Goal: Information Seeking & Learning: Check status

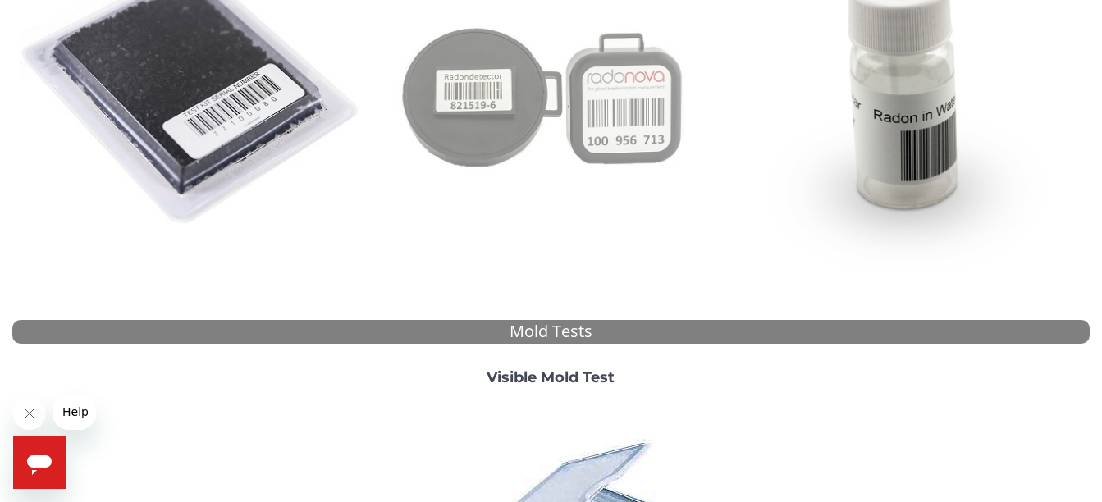
scroll to position [246, 0]
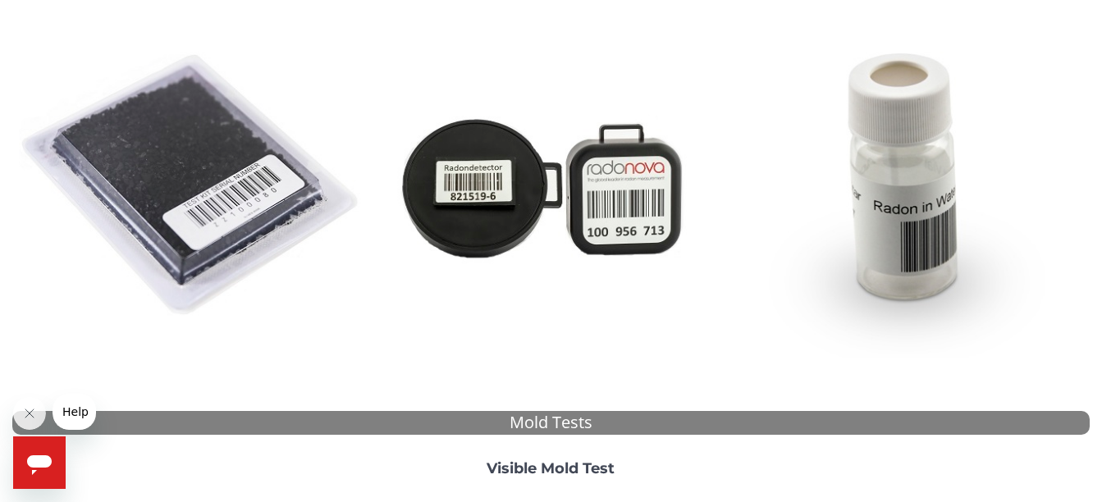
click at [199, 154] on img at bounding box center [192, 186] width 346 height 346
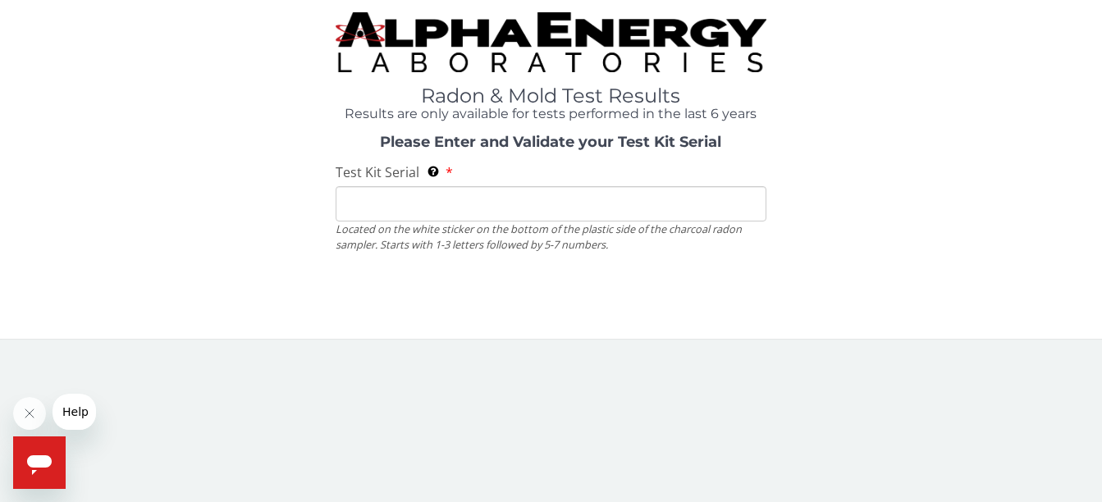
scroll to position [0, 0]
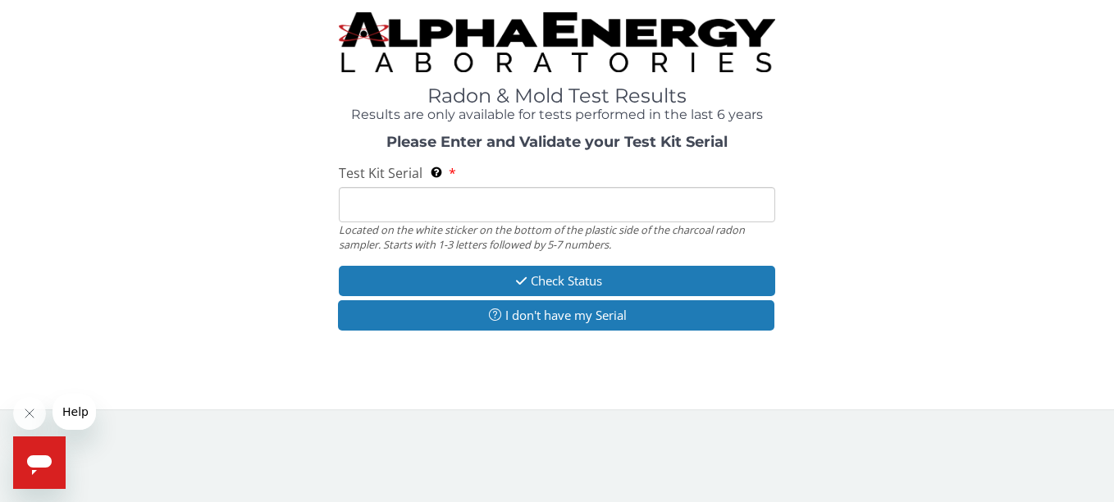
click at [366, 206] on input "Test Kit Serial Located on the white sticker on the bottom of the plastic side …" at bounding box center [557, 204] width 436 height 35
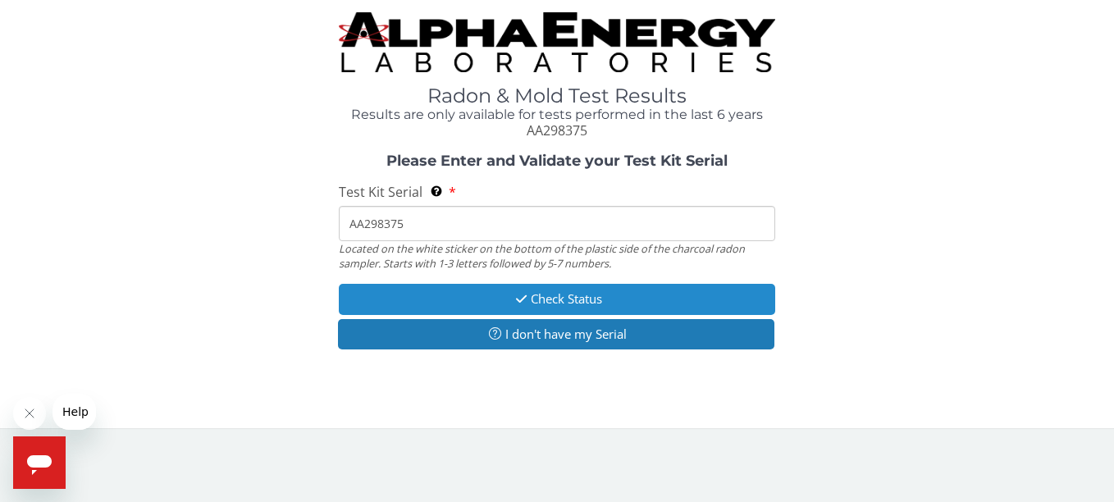
type input "AA298375"
click at [574, 295] on button "Check Status" at bounding box center [557, 299] width 436 height 30
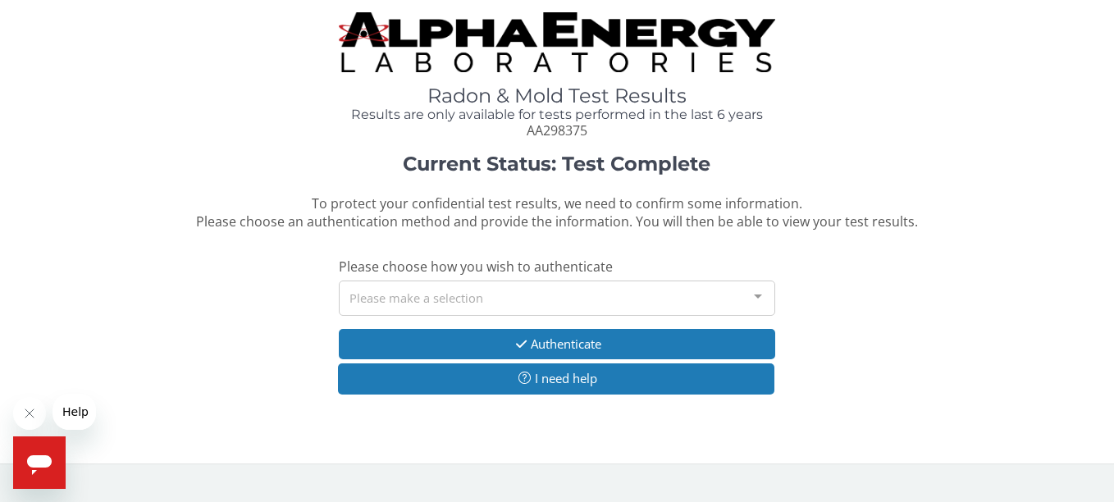
click at [762, 296] on div at bounding box center [758, 296] width 33 height 31
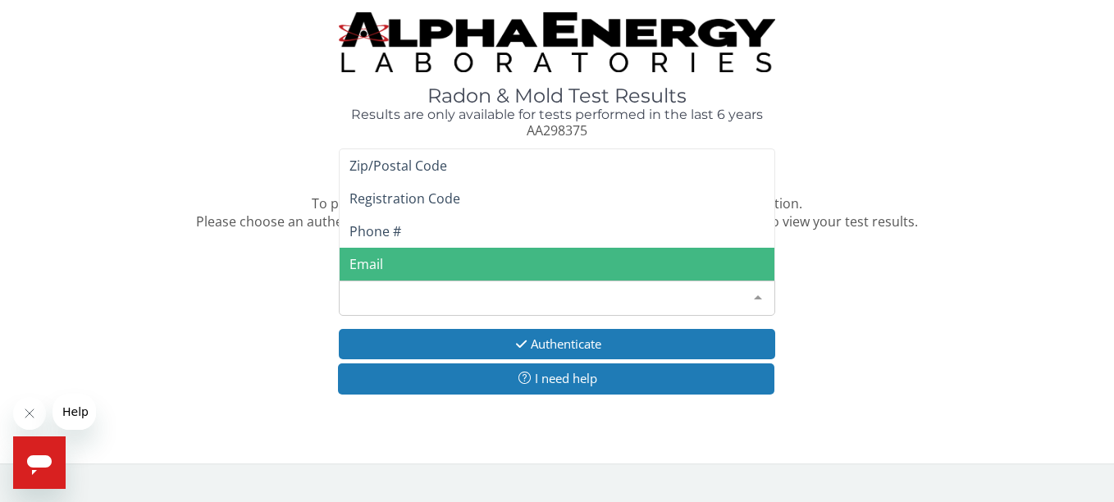
click at [382, 263] on span "Email" at bounding box center [367, 264] width 34 height 18
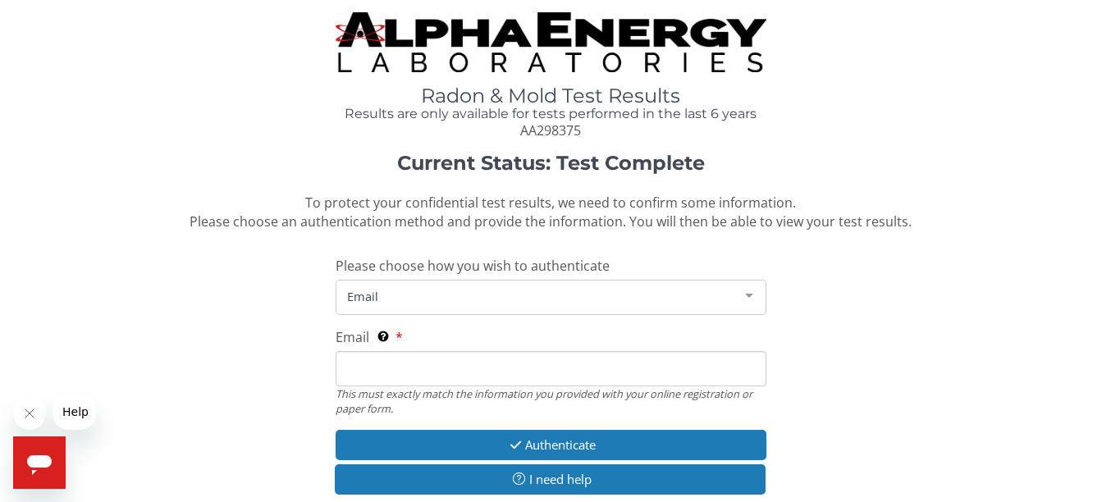
click at [432, 301] on span "Email" at bounding box center [538, 296] width 390 height 18
click at [369, 371] on input "Email This must exactly match the information you provided with your online reg…" at bounding box center [551, 368] width 431 height 35
type input "[EMAIL_ADDRESS][DOMAIN_NAME]"
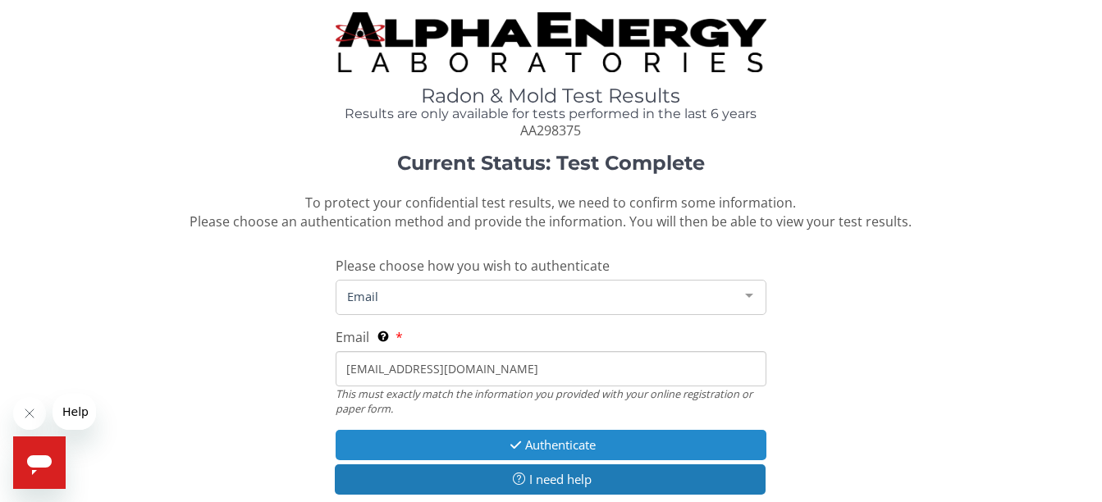
click at [556, 443] on button "Authenticate" at bounding box center [551, 445] width 431 height 30
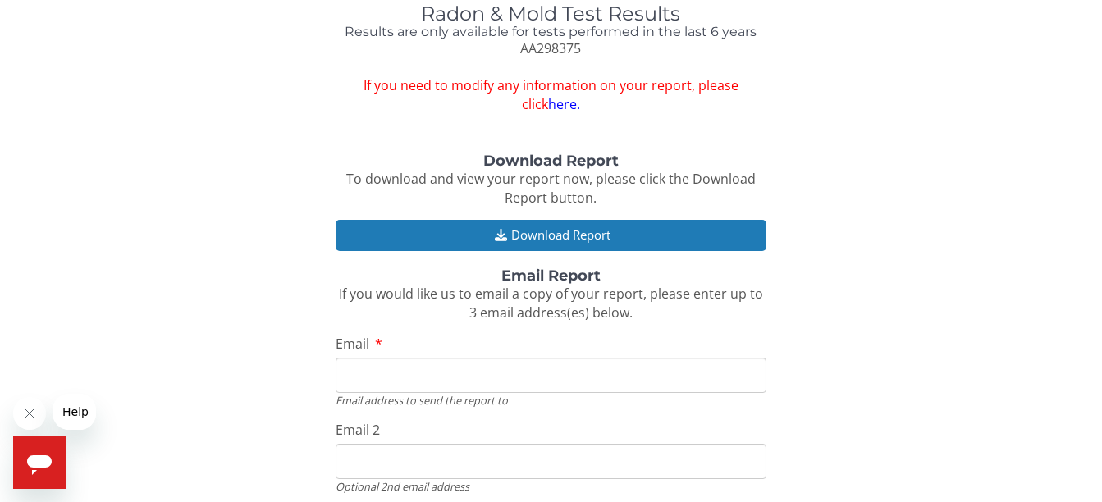
scroll to position [164, 0]
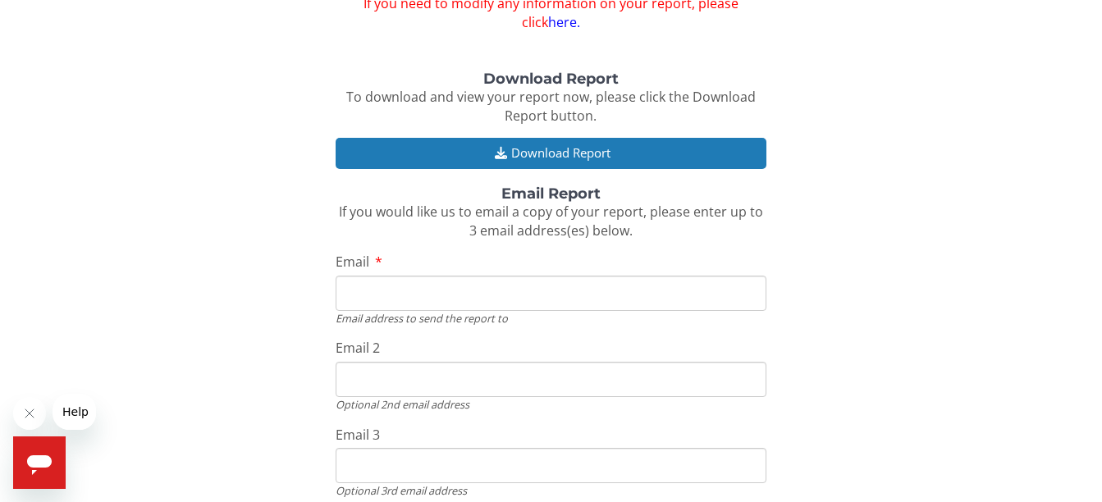
click at [425, 292] on input "Email" at bounding box center [551, 293] width 431 height 35
type input "[EMAIL_ADDRESS][DOMAIN_NAME]"
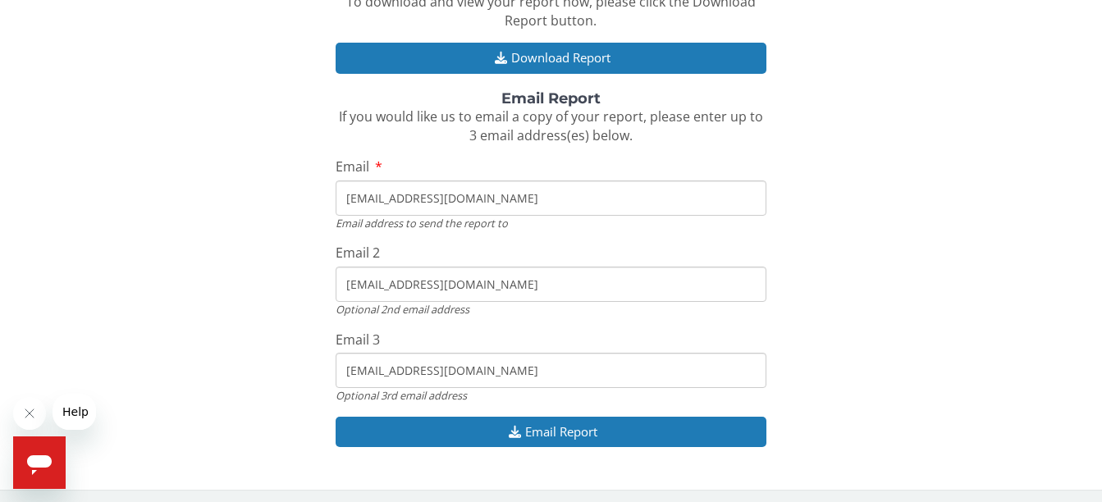
scroll to position [263, 0]
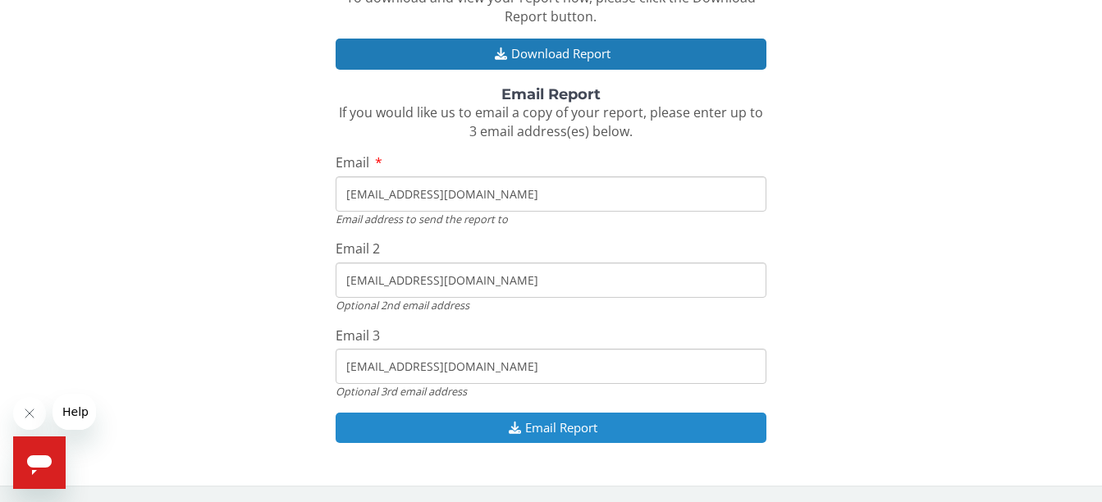
click at [580, 424] on button "Email Report" at bounding box center [551, 428] width 431 height 30
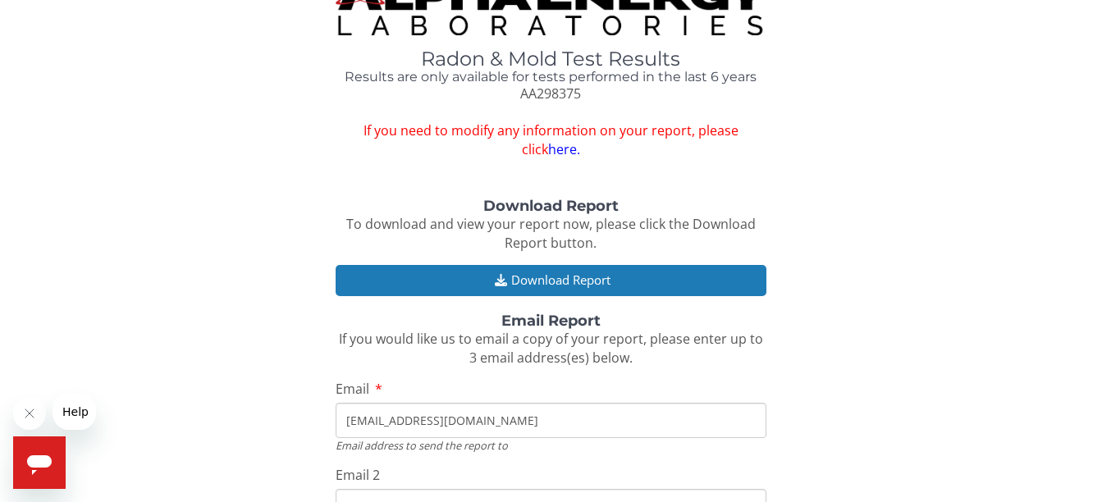
scroll to position [0, 0]
